Goal: Task Accomplishment & Management: Manage account settings

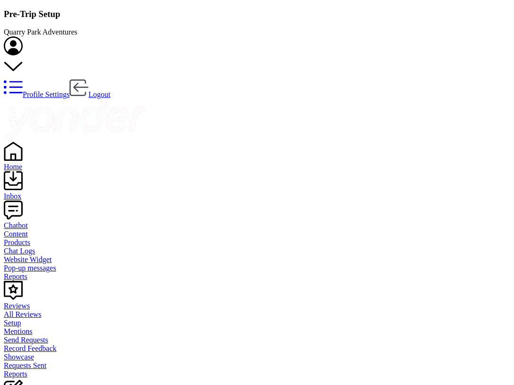
select select "17:00"
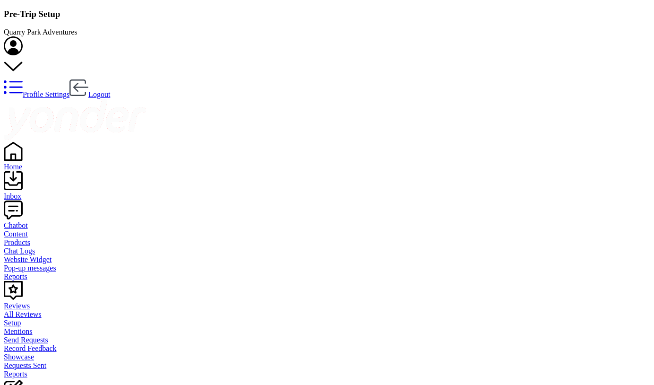
click at [27, 192] on div "Inbox" at bounding box center [327, 196] width 647 height 9
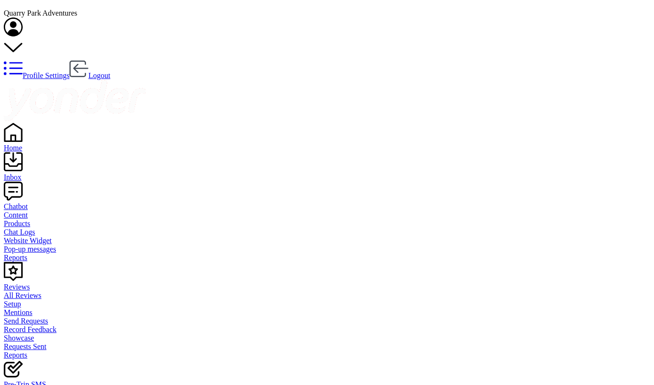
click at [36, 283] on div "Reviews" at bounding box center [327, 287] width 647 height 9
